Goal: Obtain resource: Download file/media

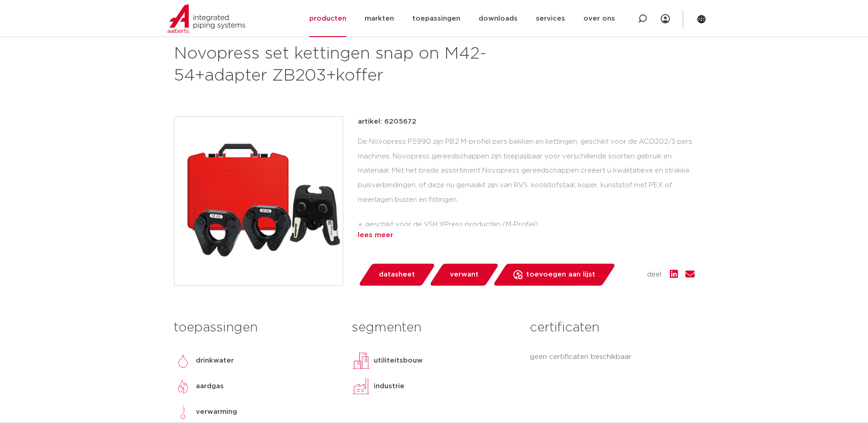
scroll to position [137, 0]
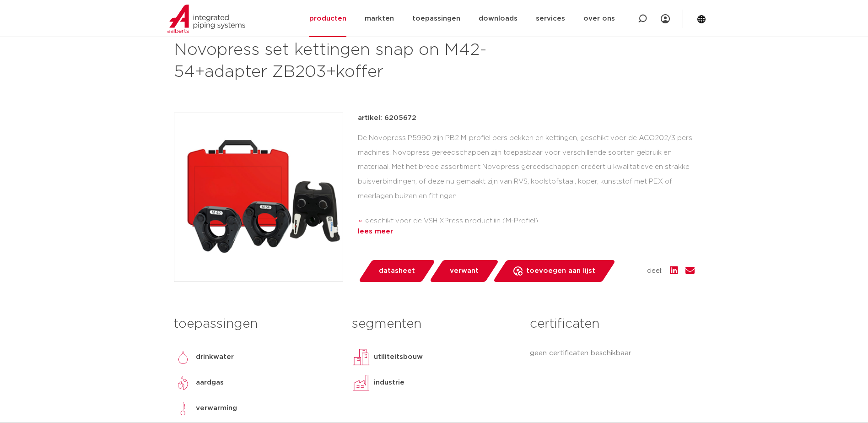
click at [379, 233] on div "lees meer" at bounding box center [526, 231] width 337 height 11
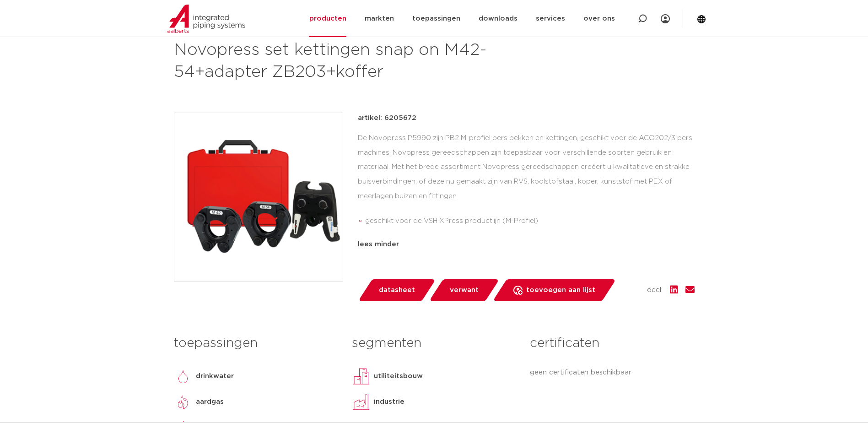
click at [406, 117] on p "artikel: 6205672" at bounding box center [387, 118] width 59 height 11
copy p "6205672"
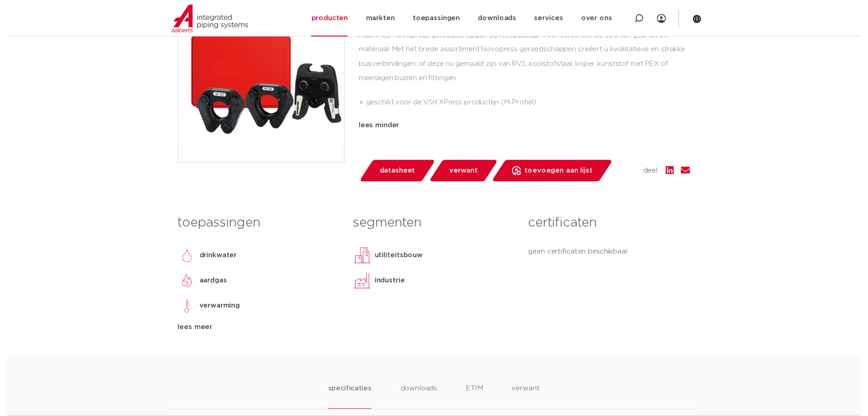
scroll to position [275, 0]
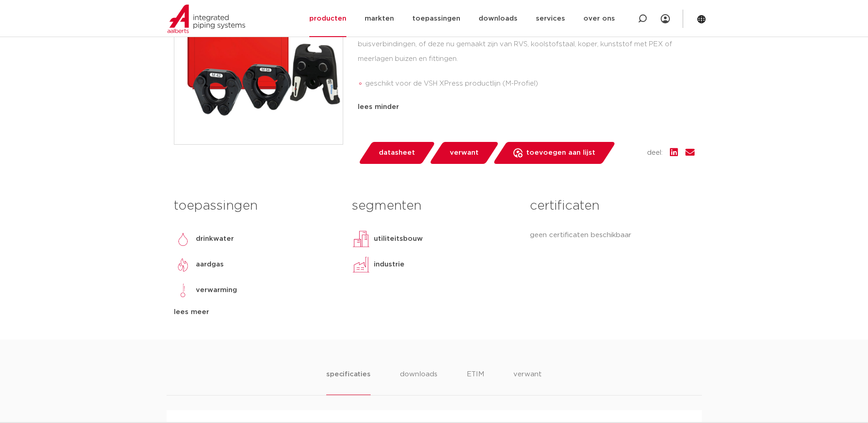
click at [401, 152] on span "datasheet" at bounding box center [397, 153] width 36 height 15
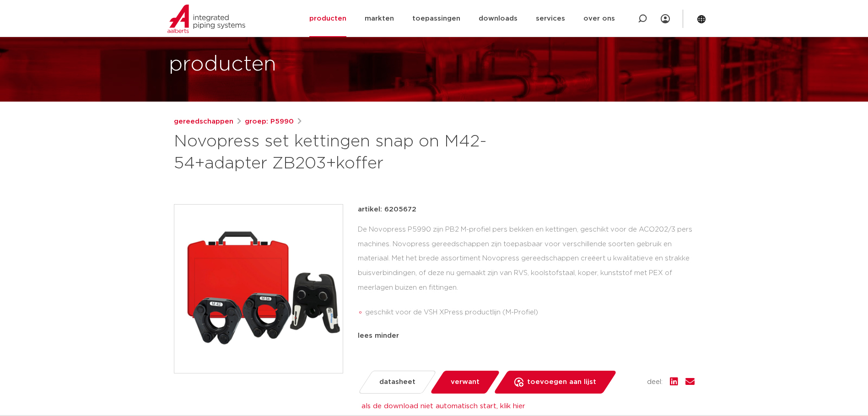
scroll to position [0, 0]
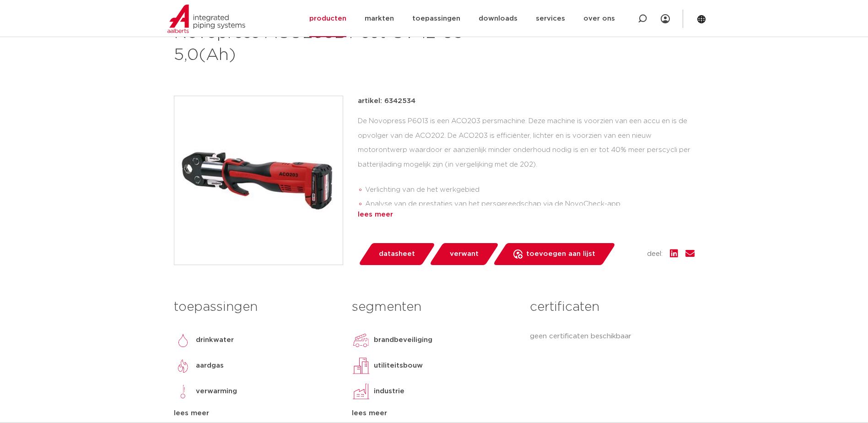
scroll to position [183, 0]
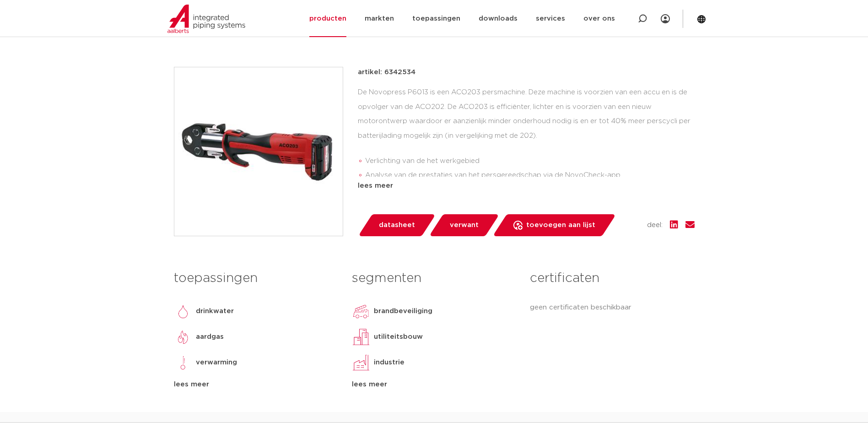
drag, startPoint x: 390, startPoint y: 183, endPoint x: 424, endPoint y: 173, distance: 36.1
click at [390, 183] on div "lees meer" at bounding box center [526, 185] width 337 height 11
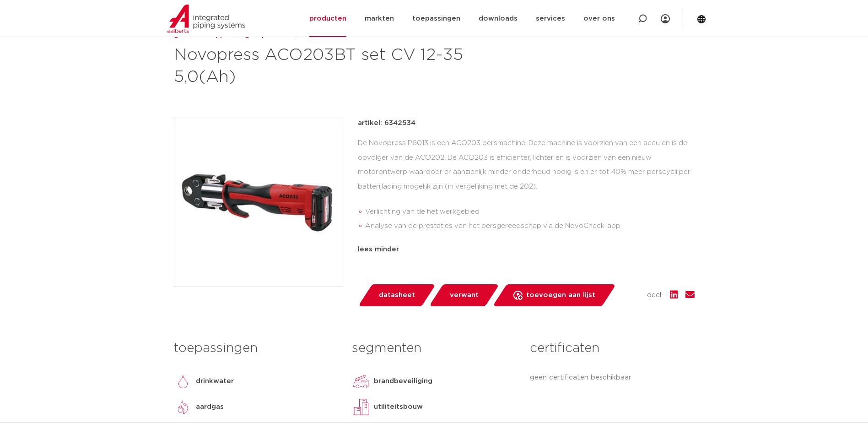
scroll to position [46, 0]
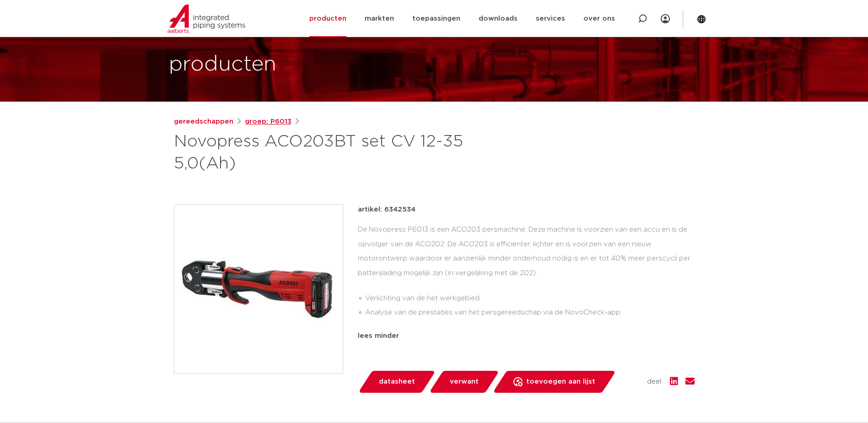
click at [275, 126] on link "groep: P6013" at bounding box center [268, 121] width 47 height 11
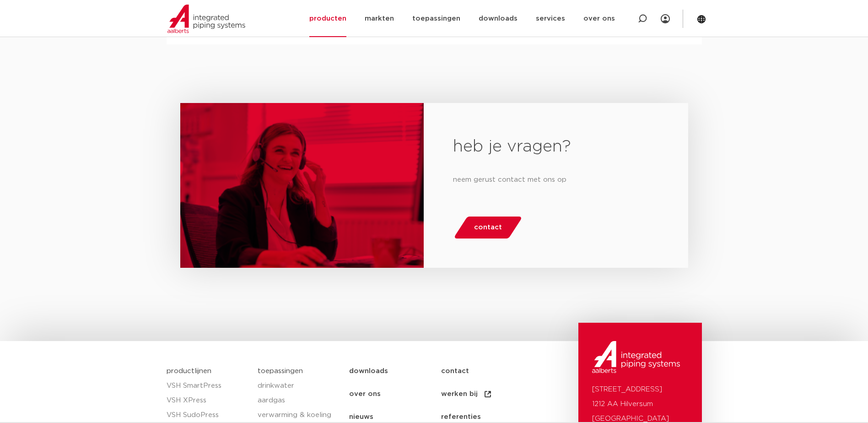
scroll to position [549, 0]
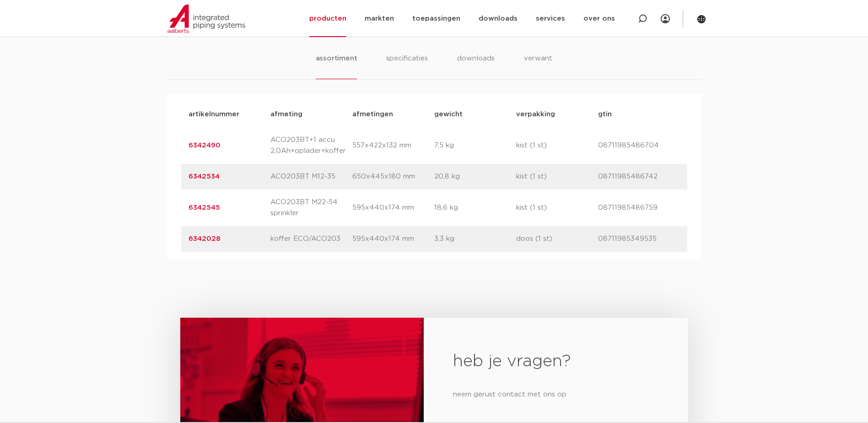
click at [205, 210] on link "6342545" at bounding box center [205, 207] width 32 height 7
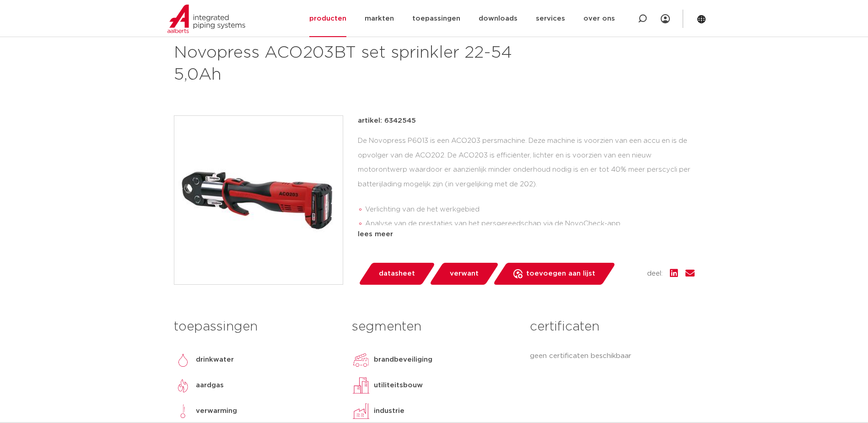
scroll to position [46, 0]
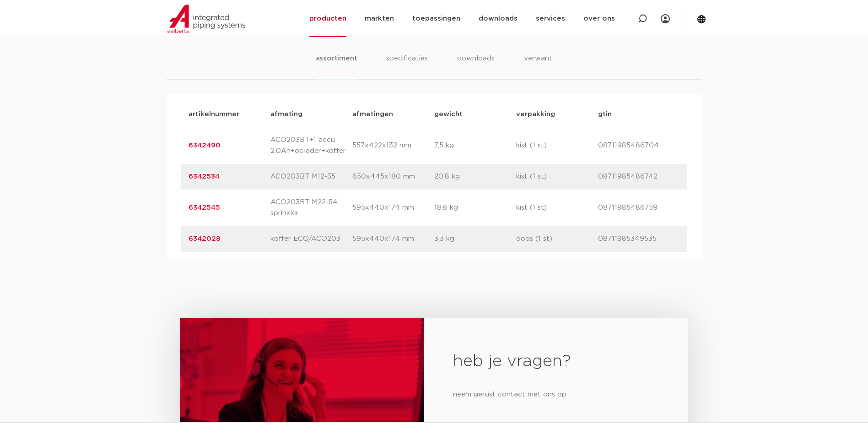
click at [212, 175] on link "6342534" at bounding box center [204, 176] width 31 height 7
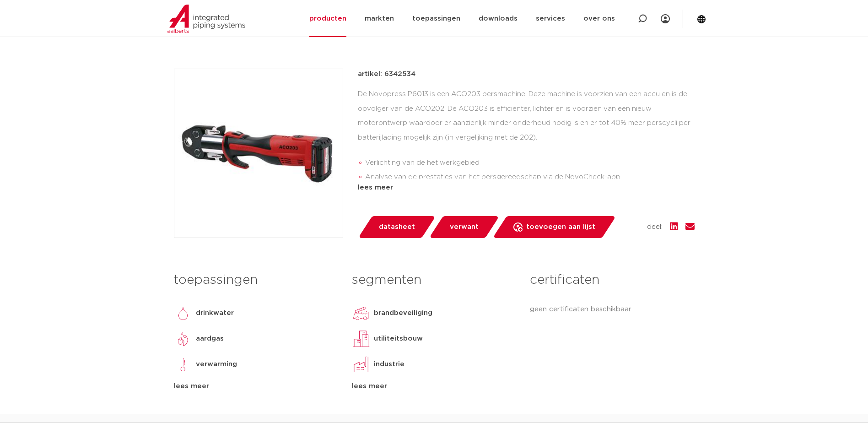
scroll to position [183, 0]
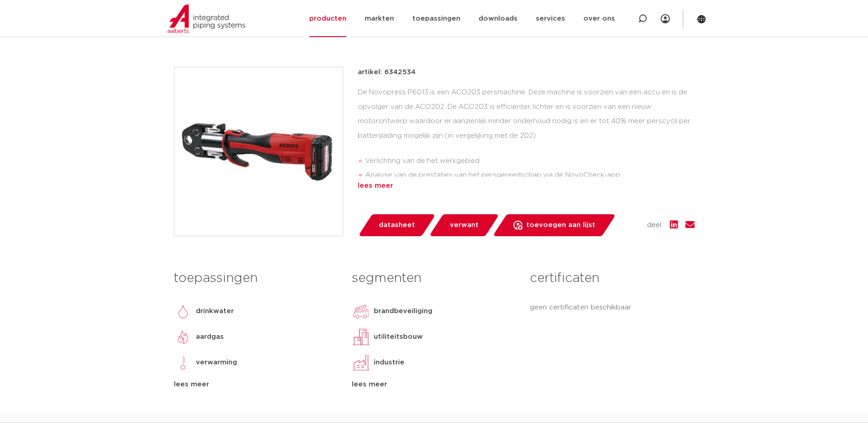
click at [380, 188] on div "lees meer" at bounding box center [526, 185] width 337 height 11
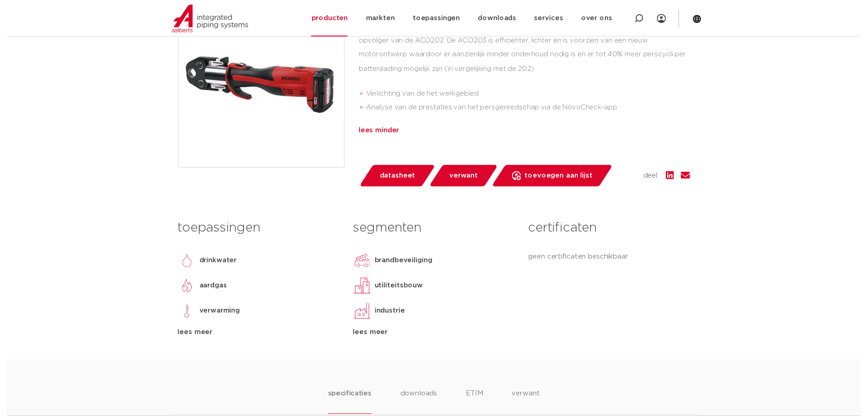
scroll to position [366, 0]
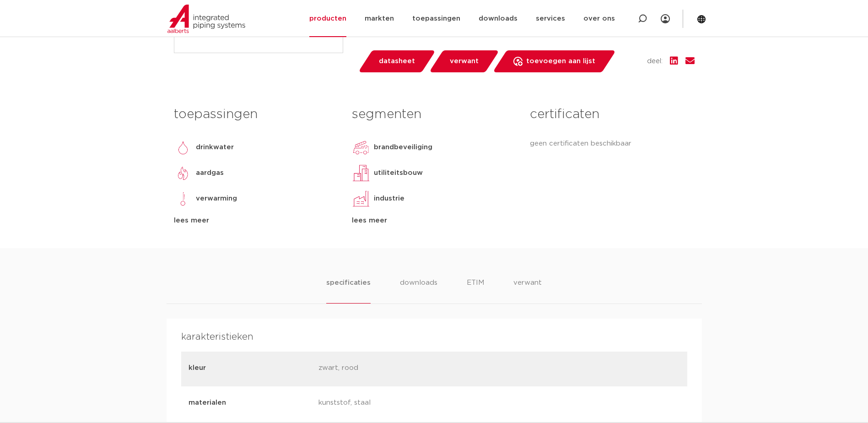
click at [392, 56] on span "datasheet" at bounding box center [397, 61] width 36 height 15
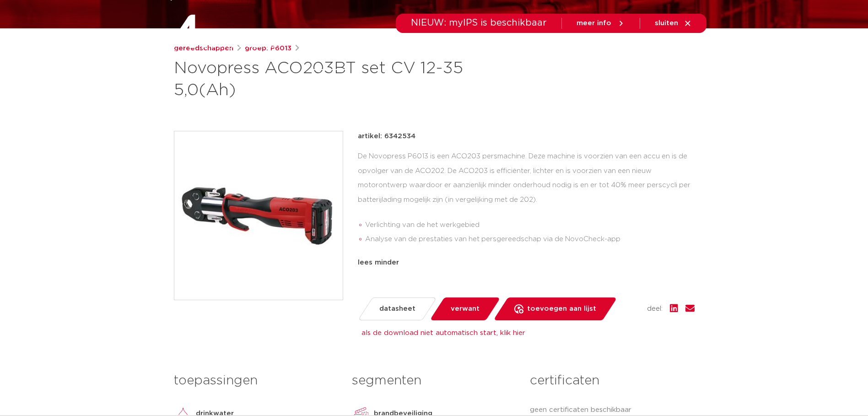
scroll to position [0, 0]
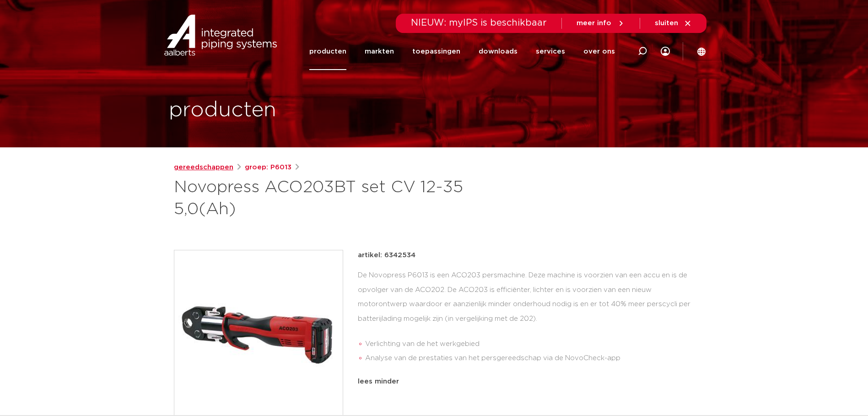
click at [201, 165] on link "gereedschappen" at bounding box center [204, 167] width 60 height 11
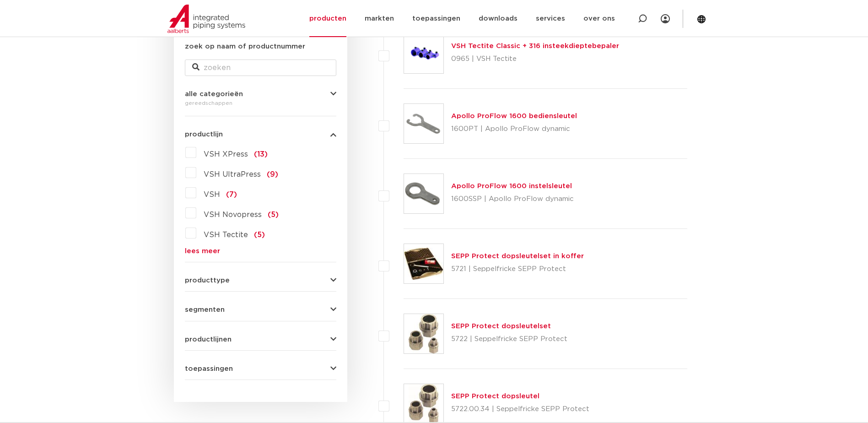
scroll to position [183, 0]
